Goal: Information Seeking & Learning: Learn about a topic

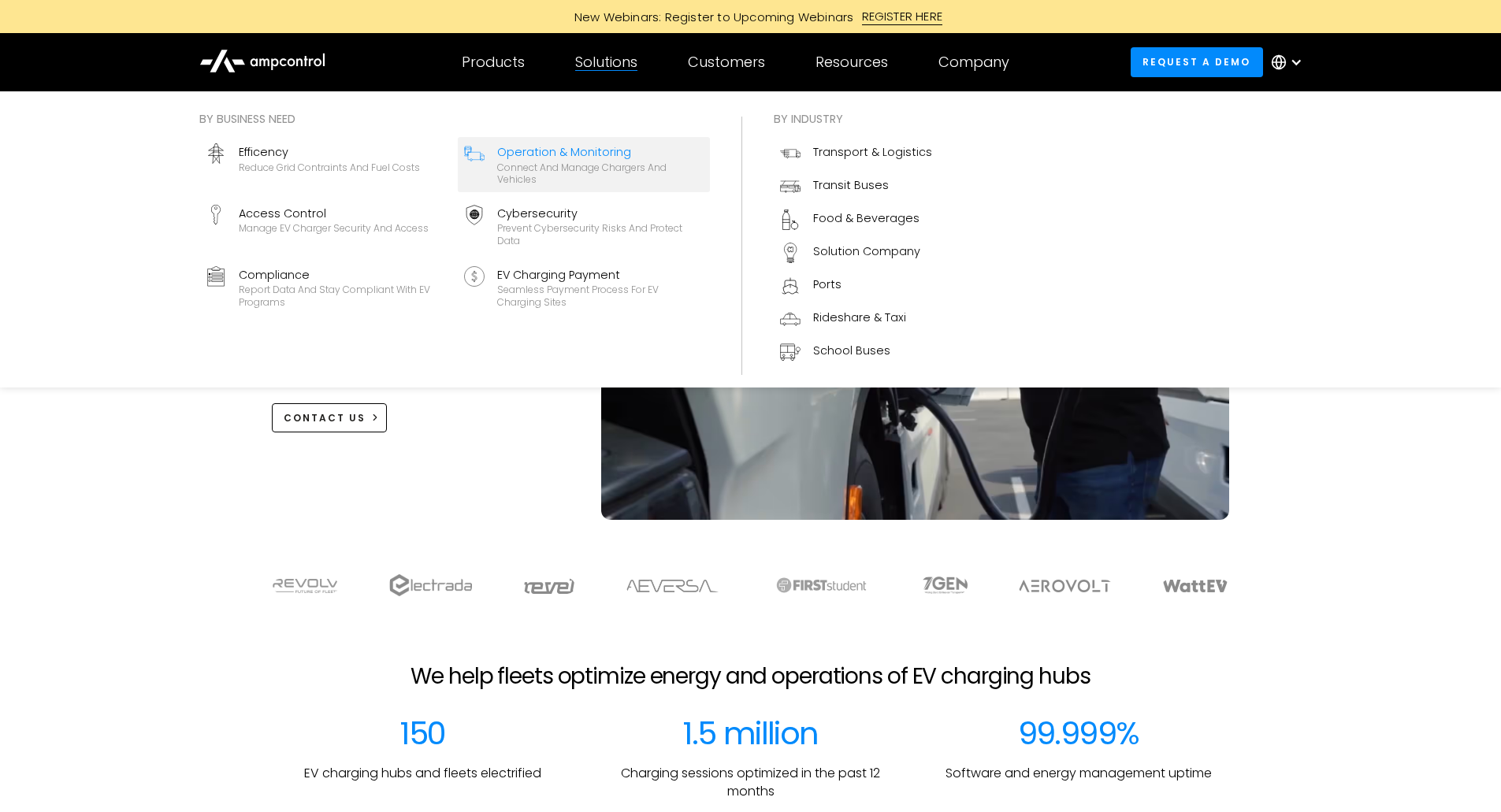
click at [515, 175] on div "Connect and manage chargers and vehicles" at bounding box center [600, 174] width 206 height 25
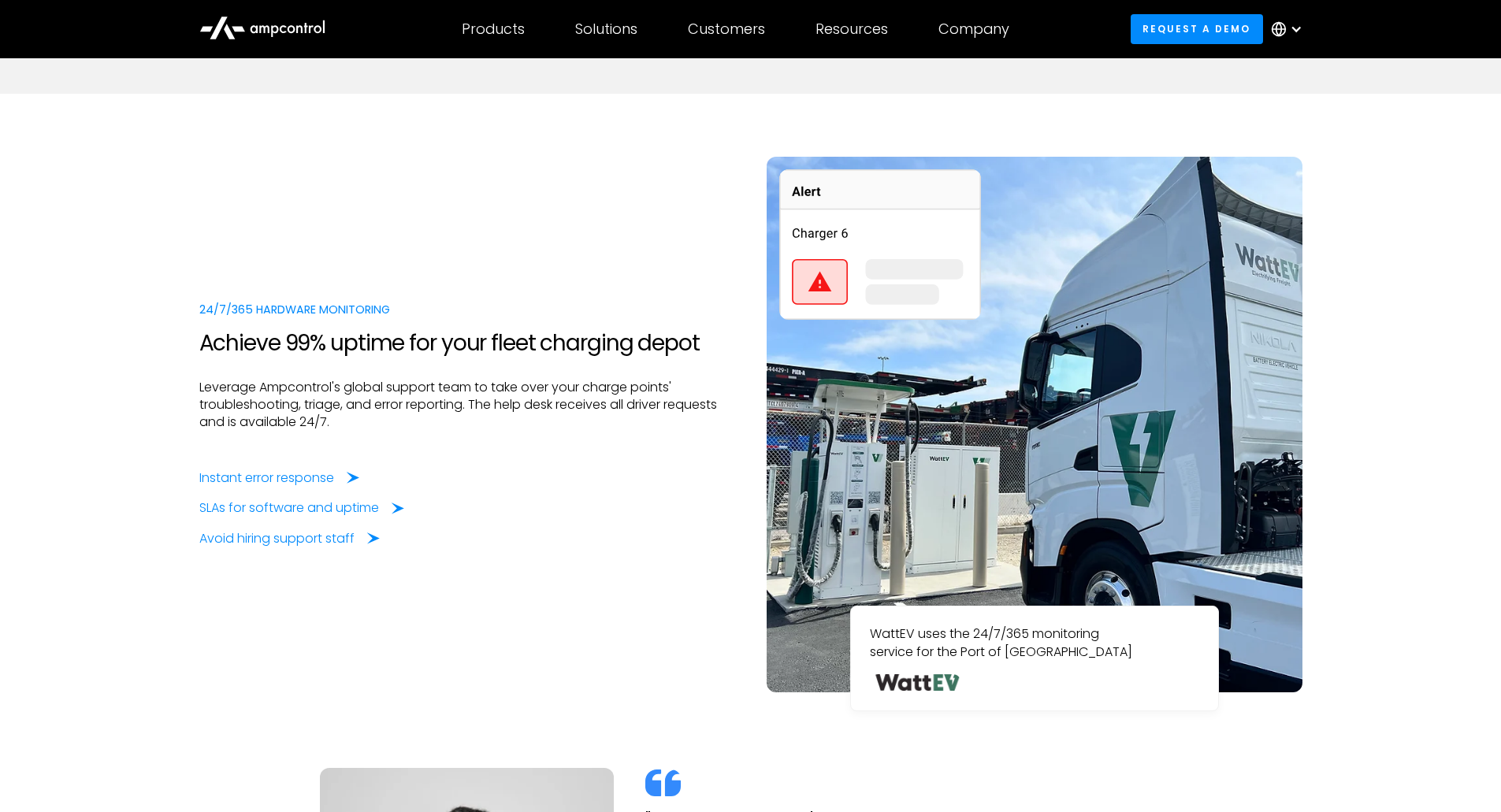
scroll to position [2757, 0]
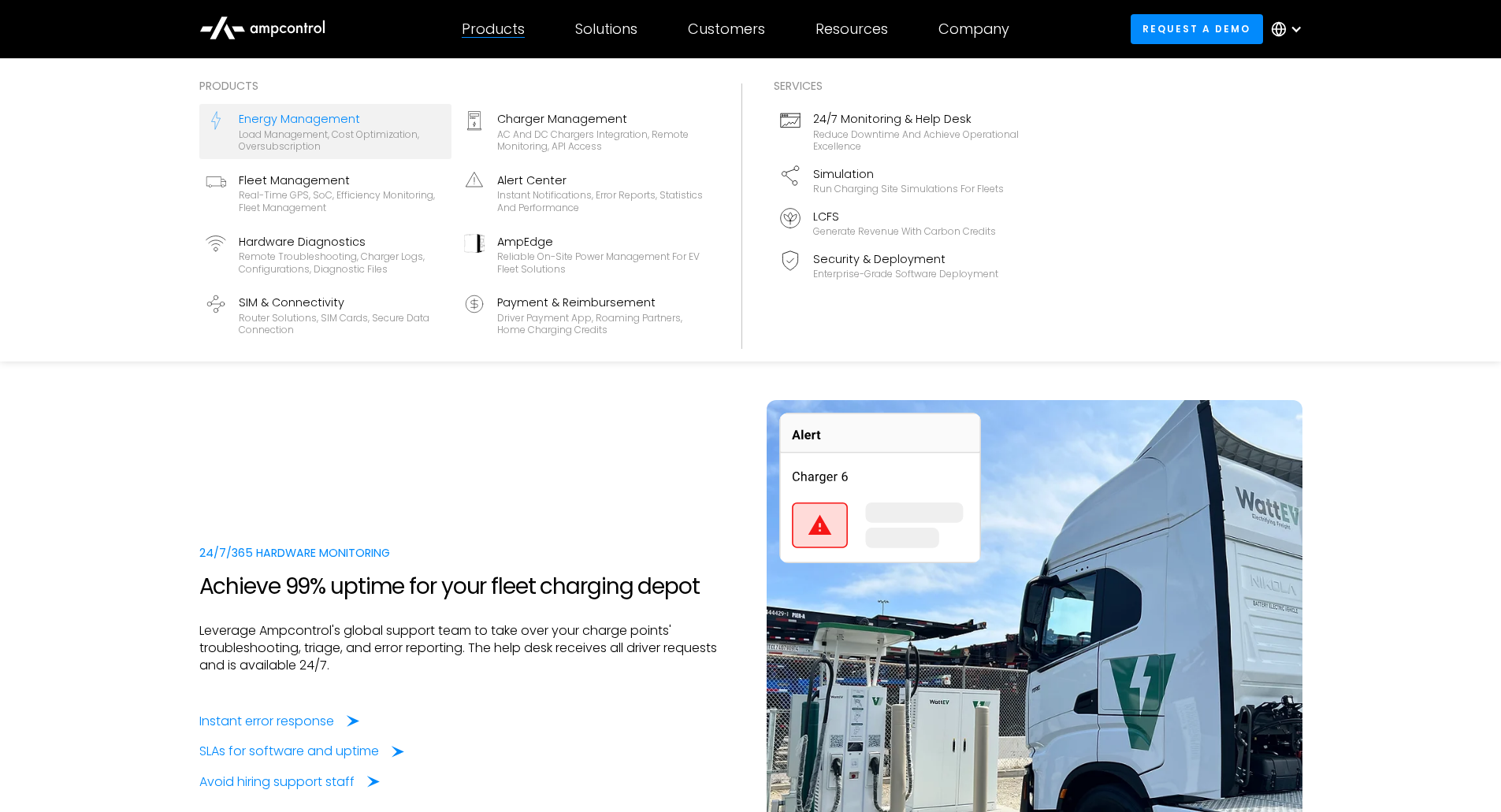
click at [321, 137] on div "Load management, cost optimization, oversubscription" at bounding box center [341, 140] width 206 height 25
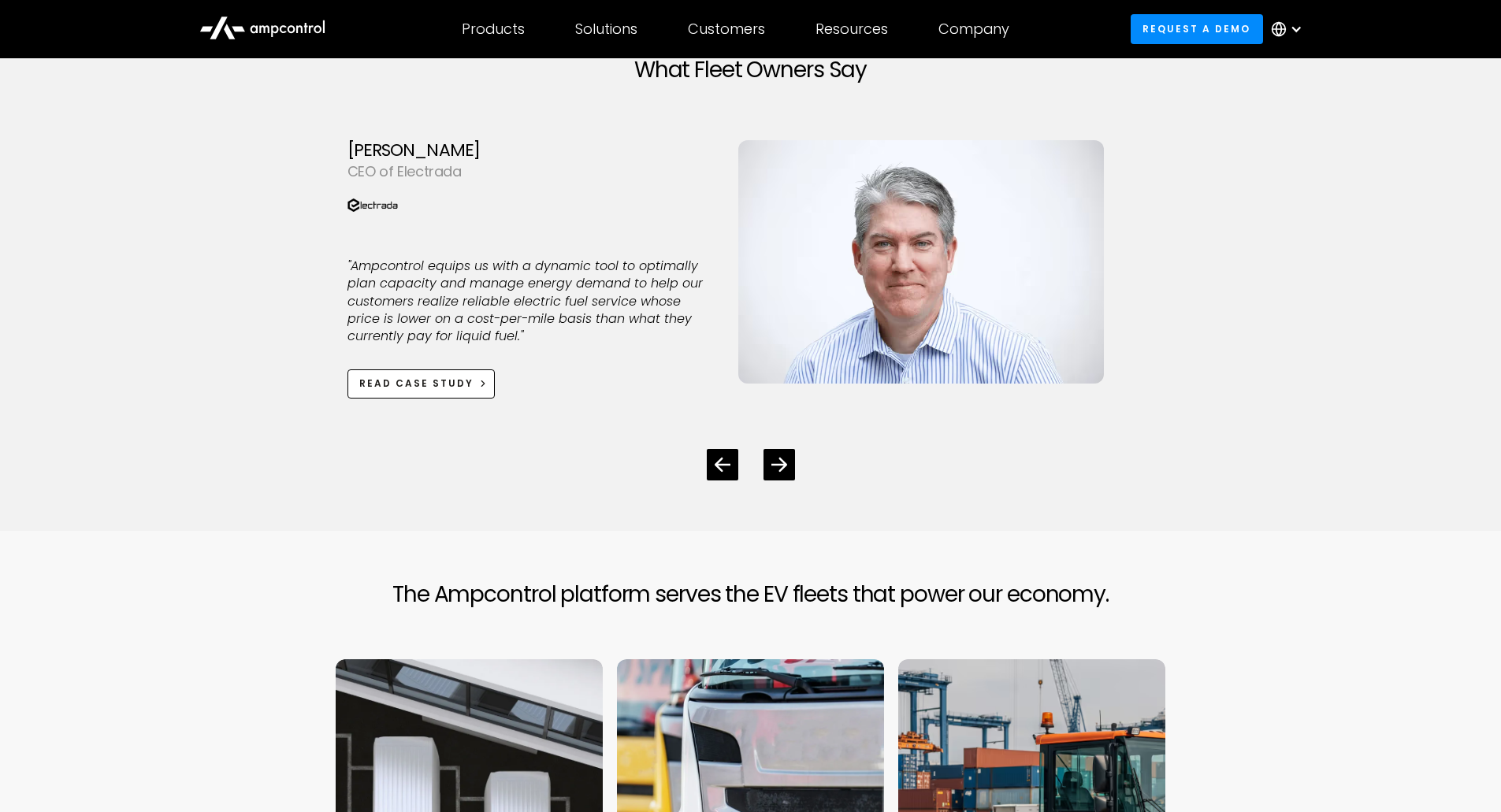
scroll to position [4175, 0]
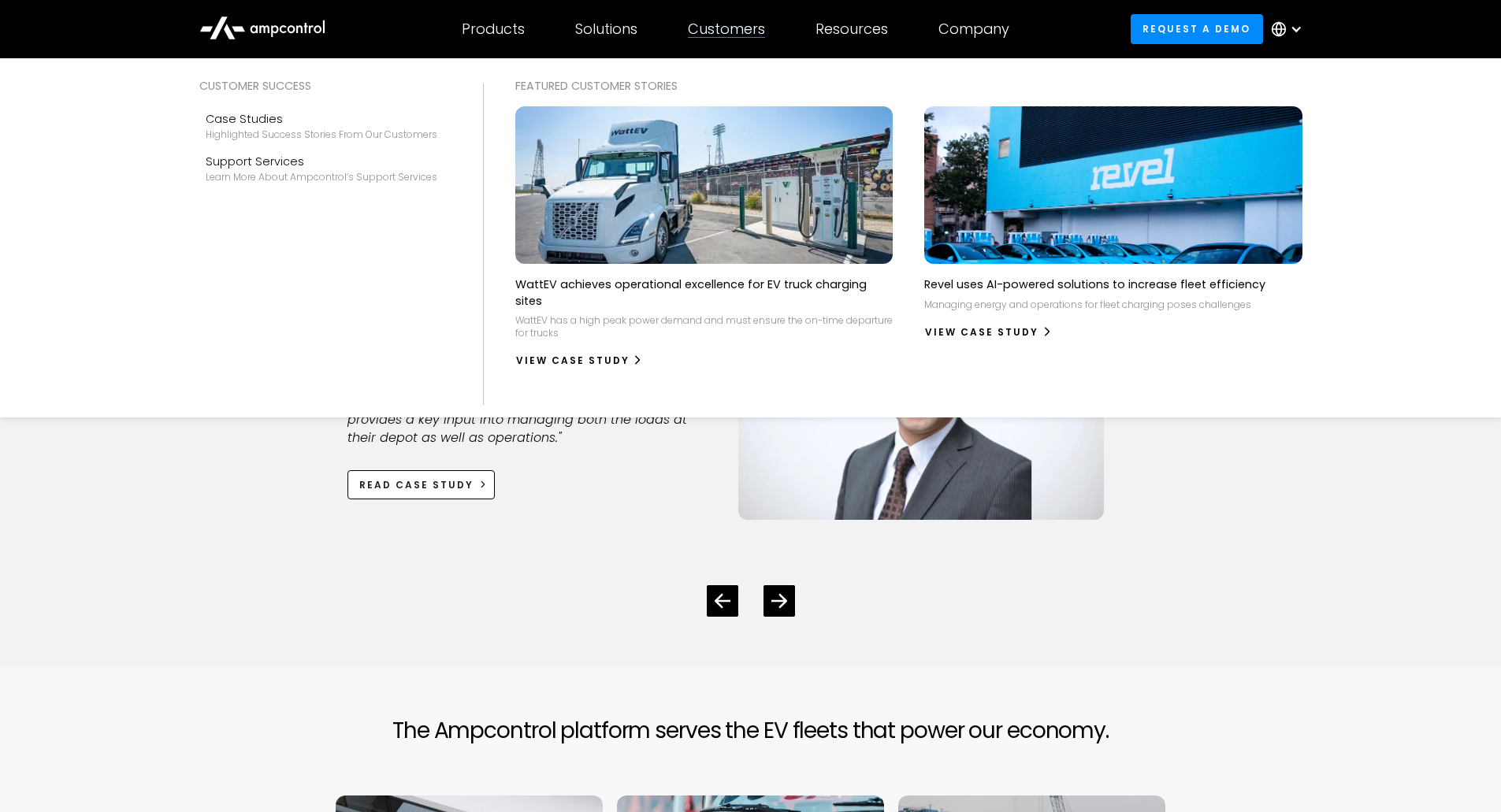
click at [747, 39] on div "Customers Customer success Case Studies Highlighted success stories From Our Cu…" at bounding box center [726, 29] width 128 height 55
